Goal: Transaction & Acquisition: Purchase product/service

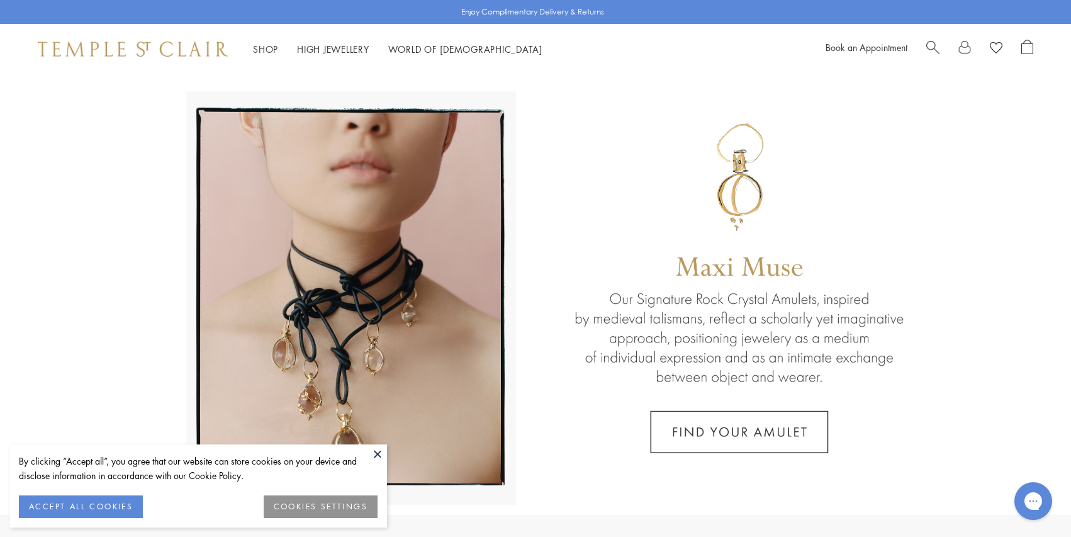
click at [377, 454] on button at bounding box center [377, 453] width 19 height 19
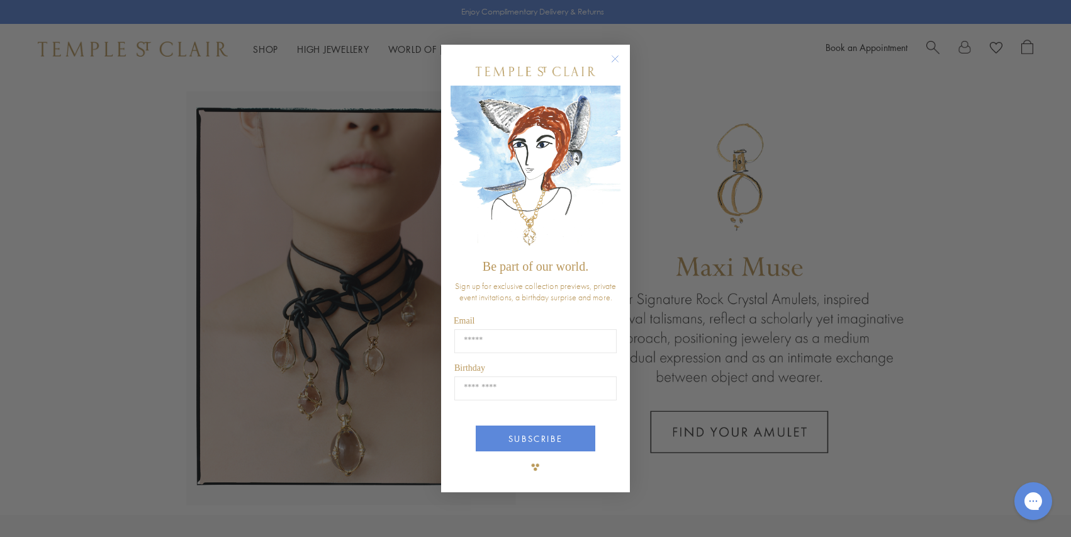
click at [623, 57] on form "Be part of our world. Sign up for exclusive collection previews, private event …" at bounding box center [535, 269] width 189 height 448
click at [618, 56] on circle "Close dialog" at bounding box center [615, 58] width 15 height 15
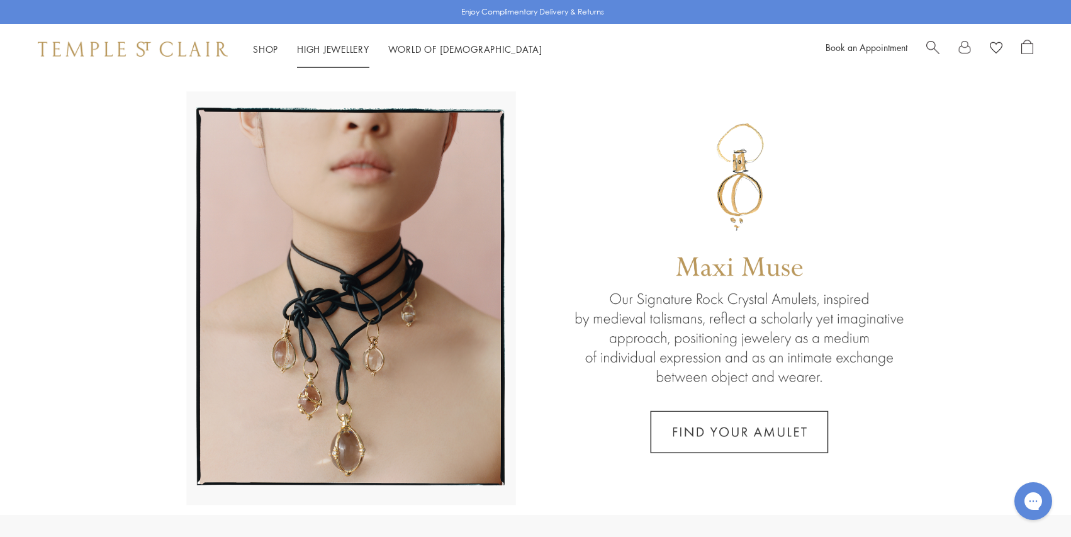
click at [363, 47] on link "High Jewellery High Jewellery" at bounding box center [333, 49] width 72 height 13
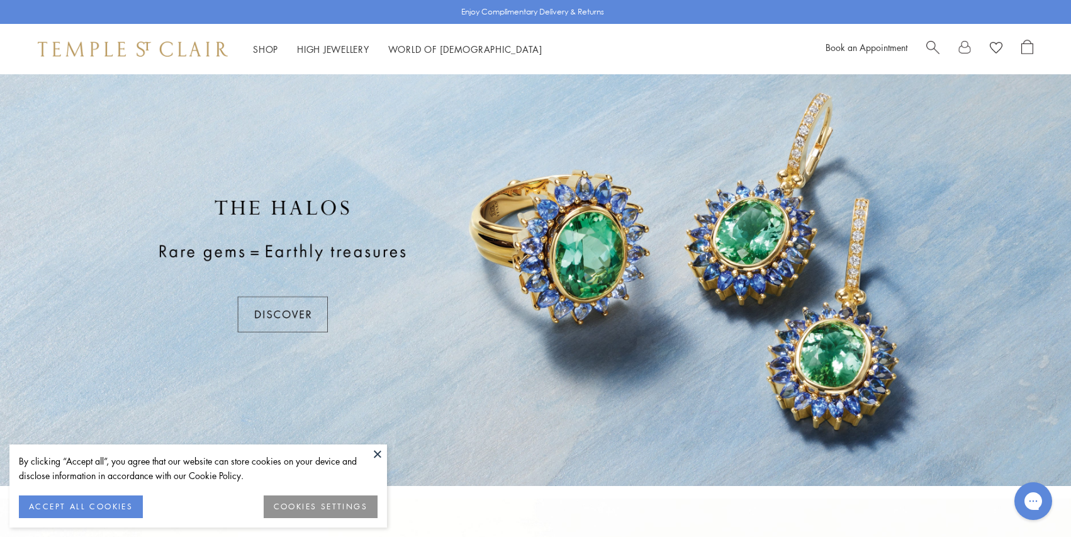
scroll to position [101, 0]
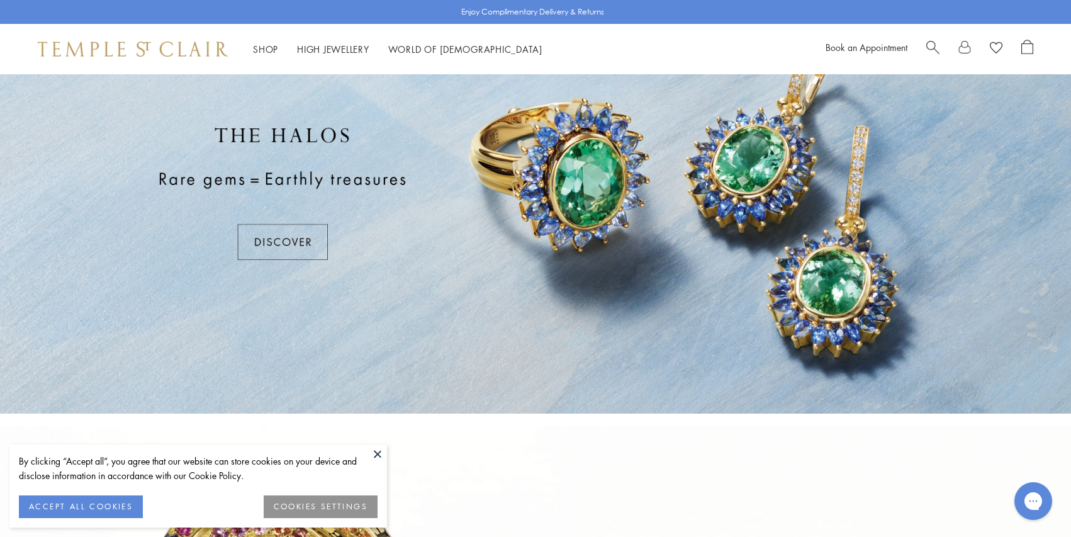
click at [301, 233] on div at bounding box center [535, 193] width 1071 height 440
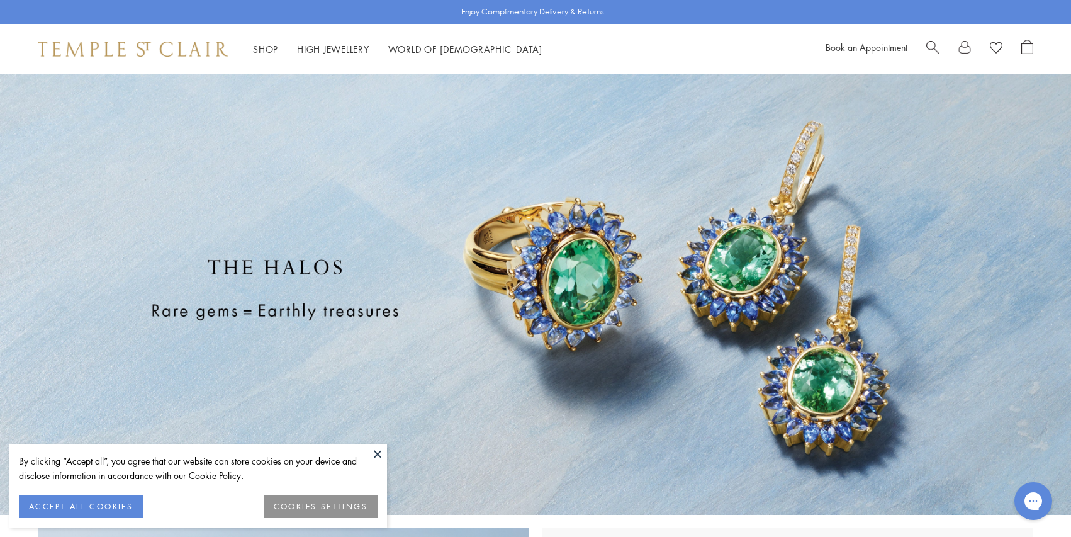
click at [378, 453] on button at bounding box center [377, 453] width 19 height 19
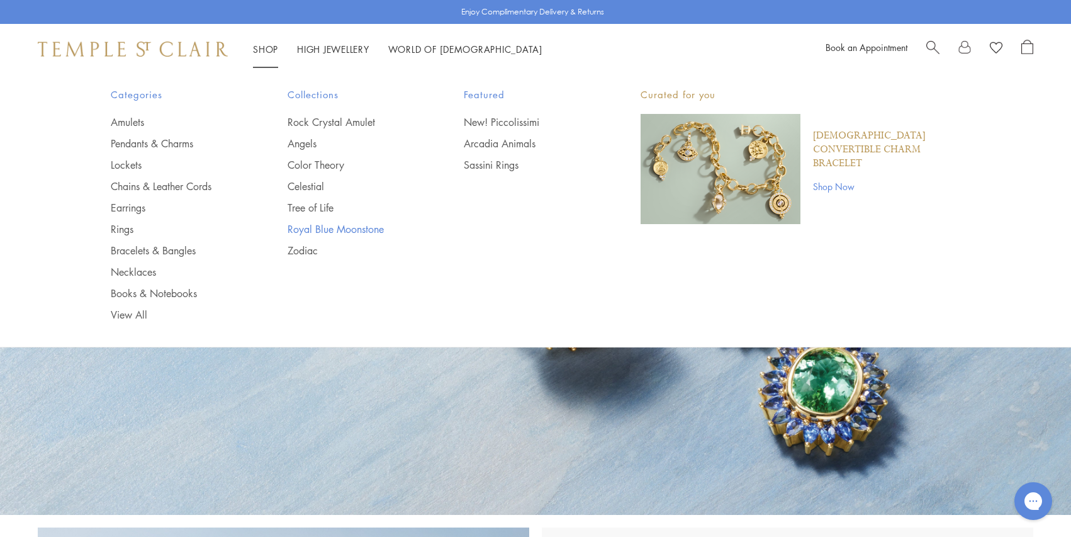
click at [299, 230] on link "Royal Blue Moonstone" at bounding box center [351, 229] width 126 height 14
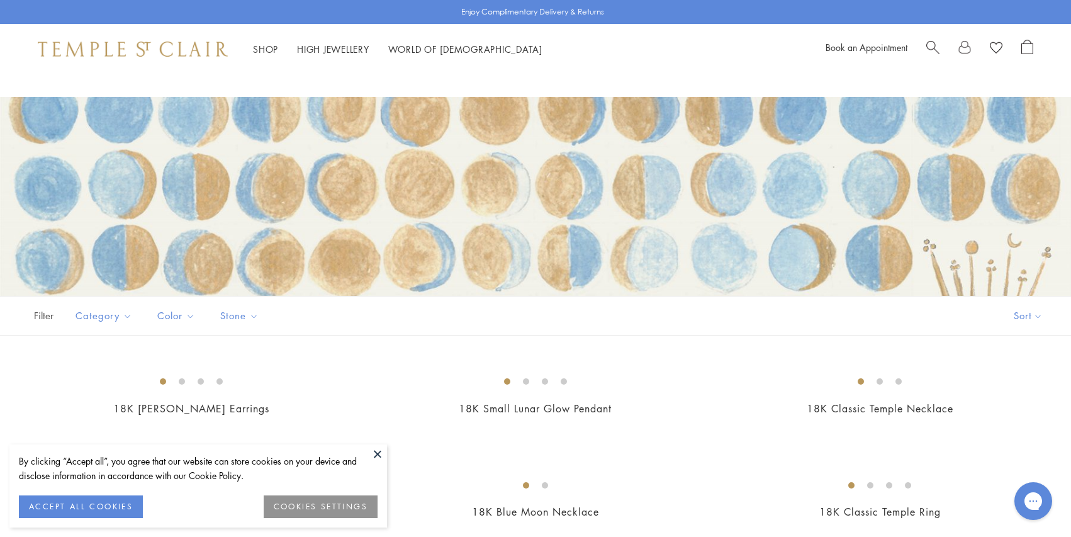
scroll to position [104, 0]
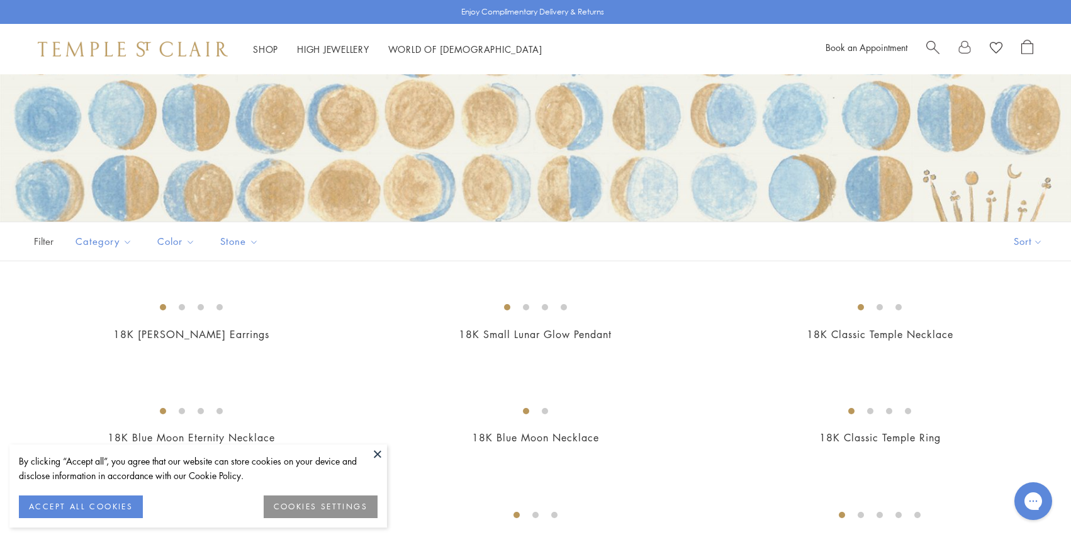
click at [377, 454] on button at bounding box center [377, 453] width 19 height 19
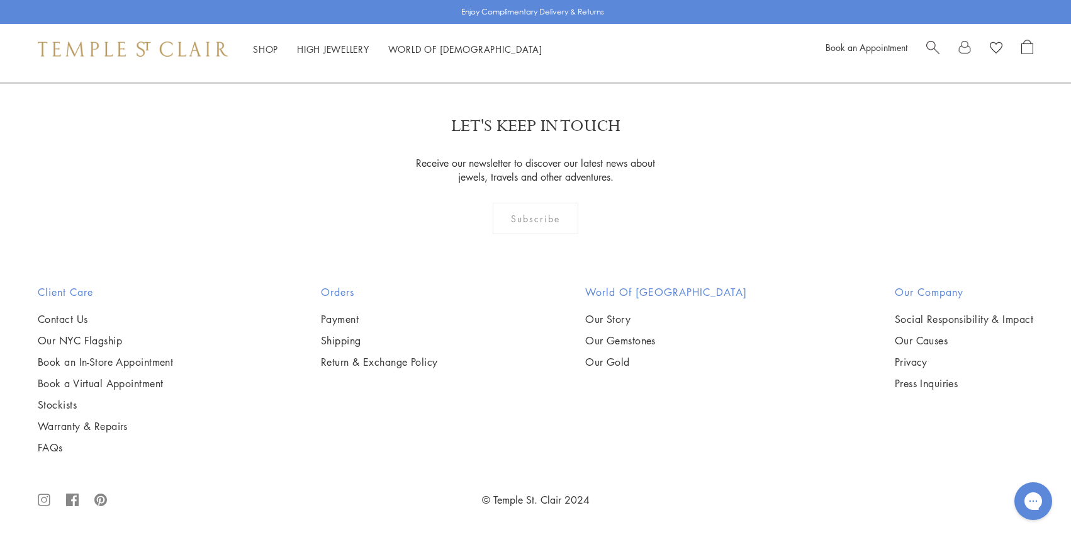
scroll to position [2352, 0]
click at [0, 0] on img at bounding box center [0, 0] width 0 height 0
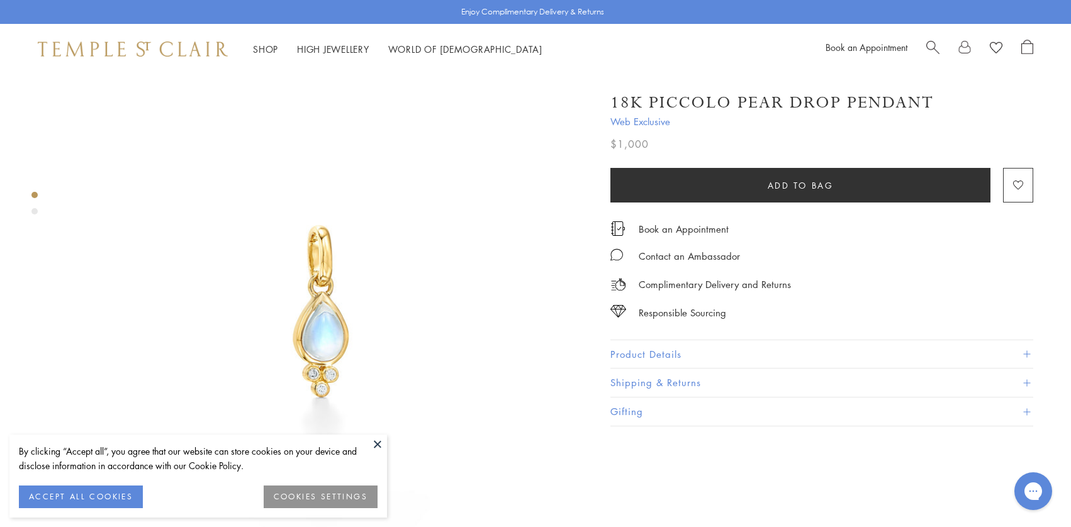
click at [31, 213] on div "Product gallery navigation" at bounding box center [34, 211] width 6 height 6
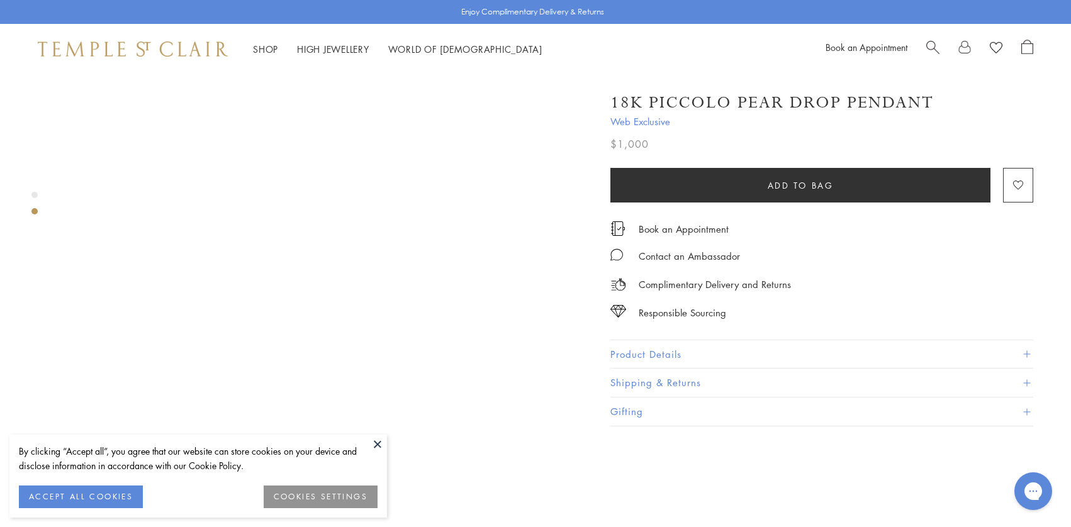
scroll to position [541, 0]
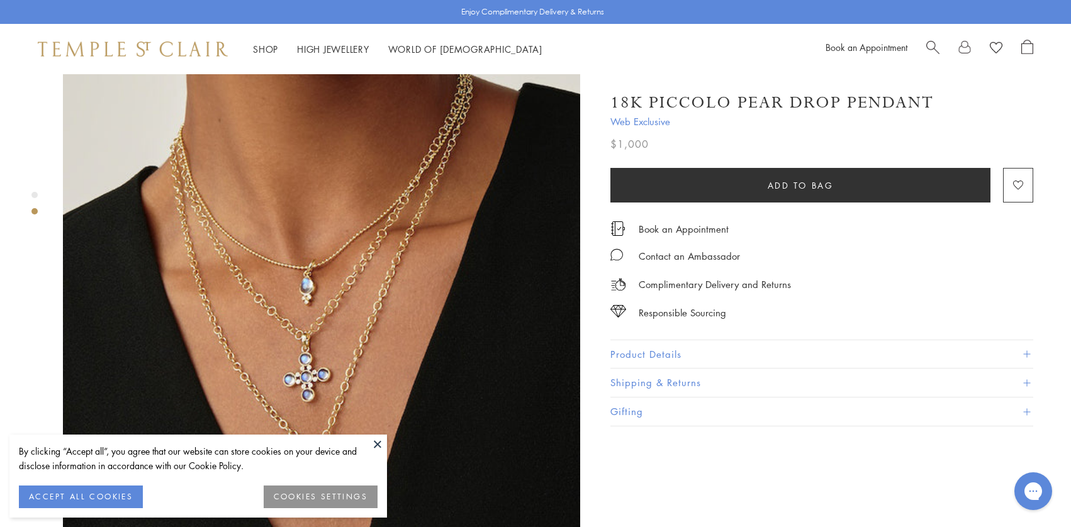
click at [374, 443] on button at bounding box center [377, 444] width 19 height 19
